Goal: Task Accomplishment & Management: Use online tool/utility

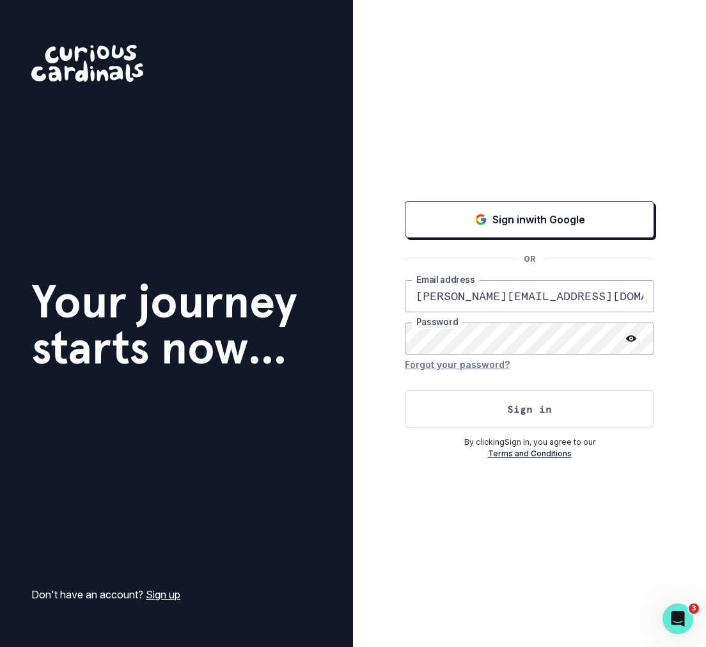
click at [524, 427] on div "Sign in with Google OR [PERSON_NAME][EMAIL_ADDRESS][DOMAIN_NAME] Email address …" at bounding box center [530, 328] width 250 height 261
click at [531, 412] on button "Sign in" at bounding box center [530, 408] width 250 height 37
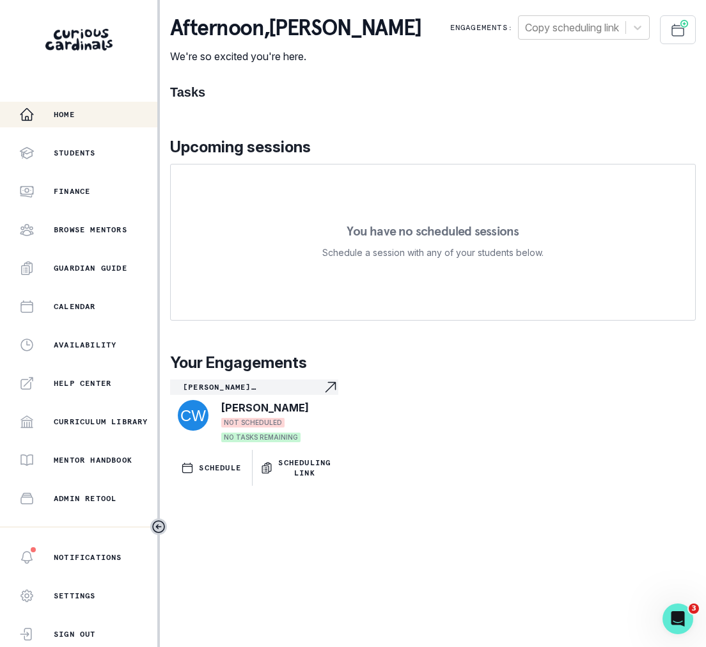
scroll to position [138, 0]
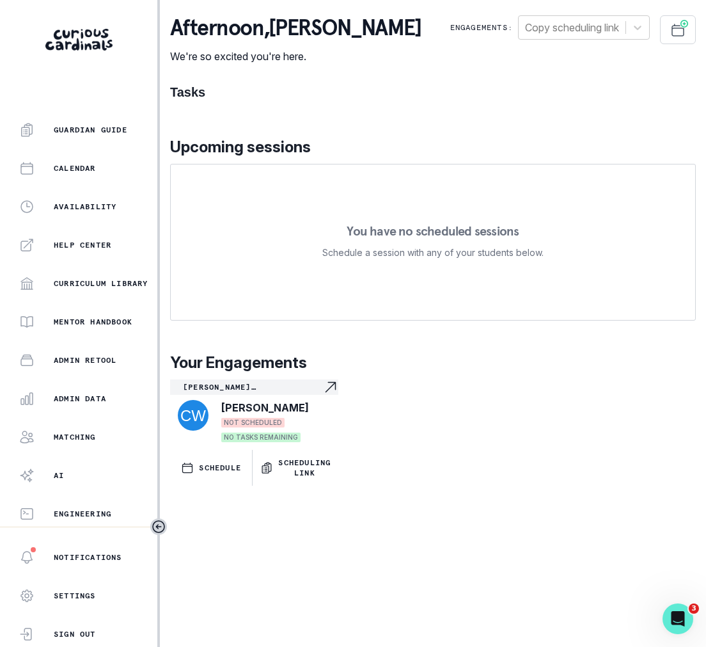
click at [79, 411] on div "Home Students Finance Browse Mentors Guardian Guide Calendar Availability Help …" at bounding box center [78, 314] width 157 height 425
click at [79, 402] on p "Admin Data" at bounding box center [80, 398] width 52 height 10
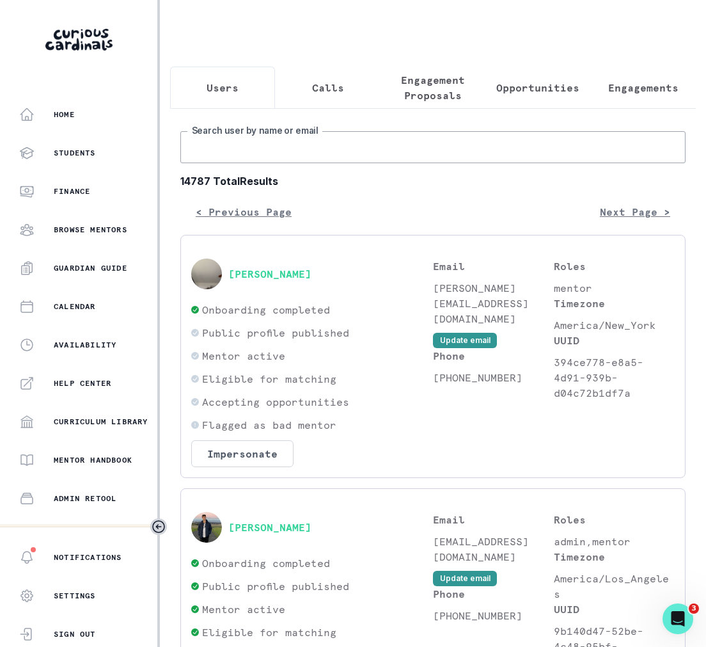
click at [343, 161] on input "Search user by name or email" at bounding box center [432, 147] width 505 height 32
type input "[PERSON_NAME]"
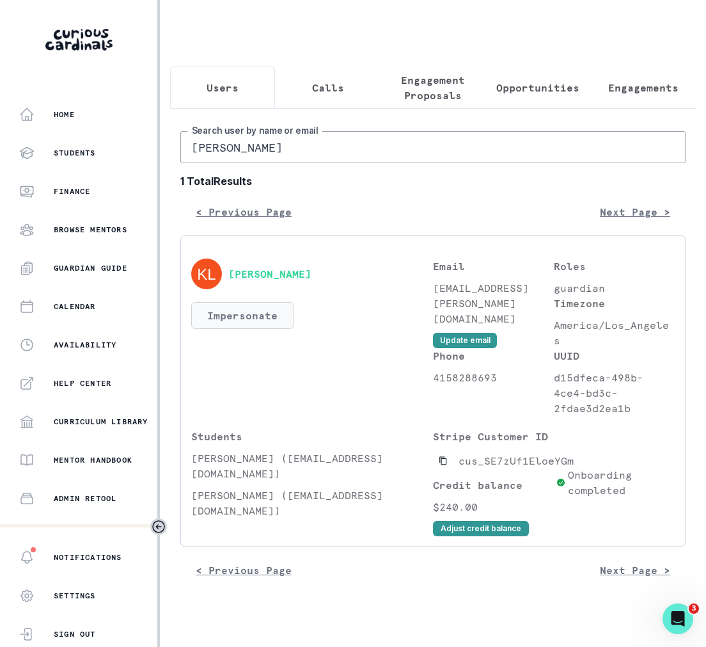
click at [262, 317] on button "Impersonate" at bounding box center [242, 315] width 102 height 27
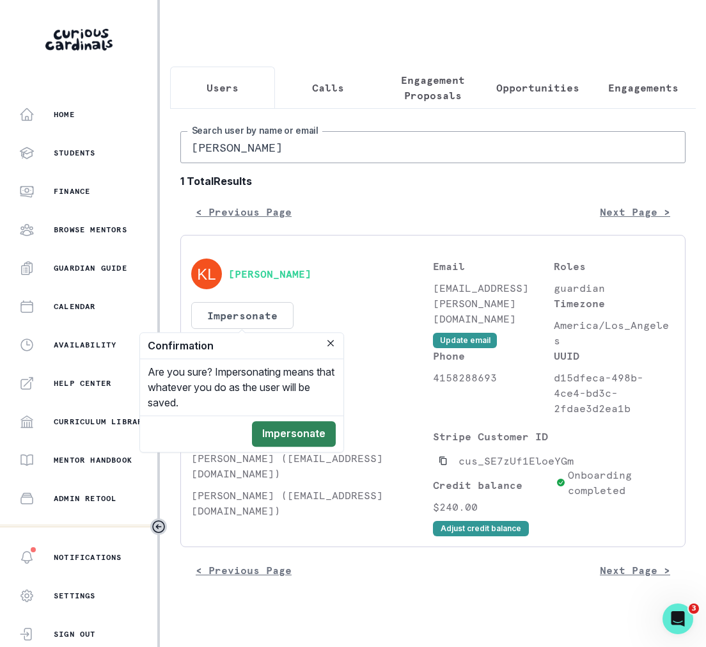
click at [290, 430] on button "Impersonate" at bounding box center [294, 434] width 84 height 26
